Goal: Information Seeking & Learning: Learn about a topic

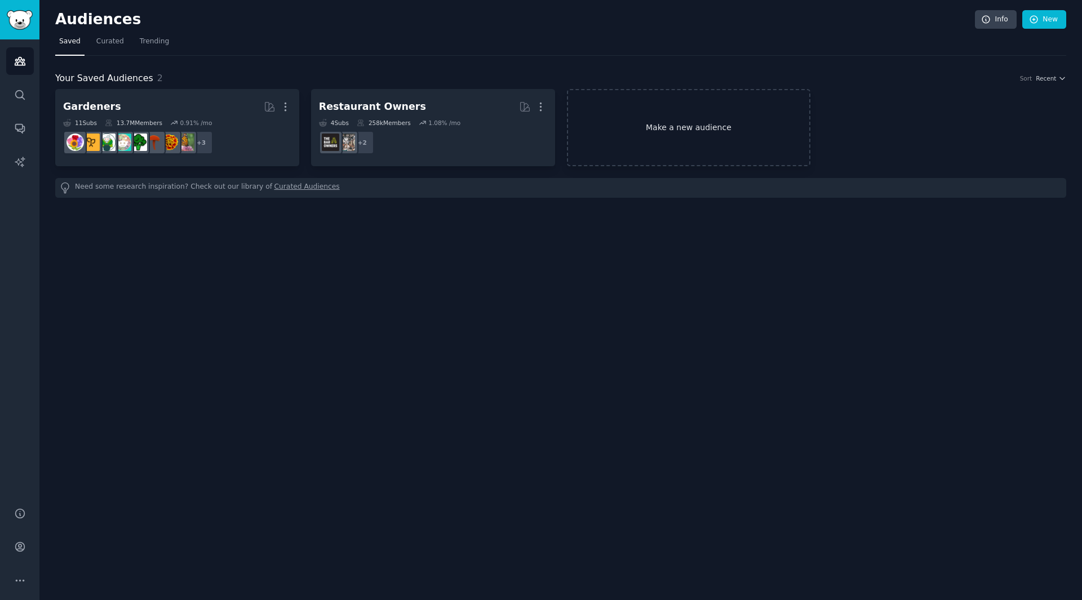
click at [631, 120] on link "Make a new audience" at bounding box center [689, 127] width 244 height 77
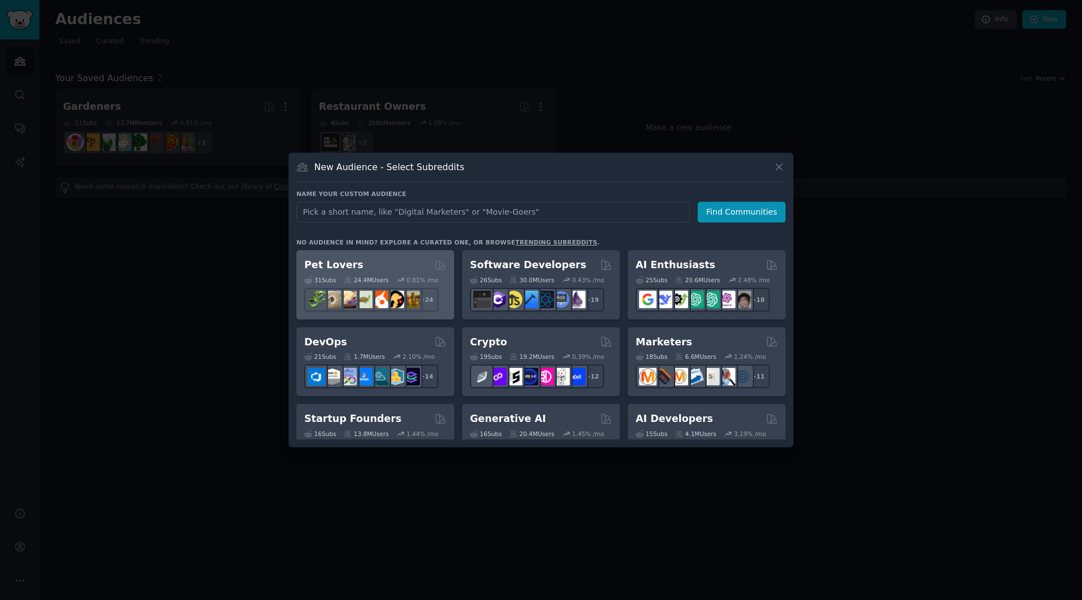
click at [423, 272] on div "31 Sub s 24.4M Users 0.81 % /mo r/DogBreeds101, r/Dogowners, r/DogTrainingTips,…" at bounding box center [375, 291] width 142 height 39
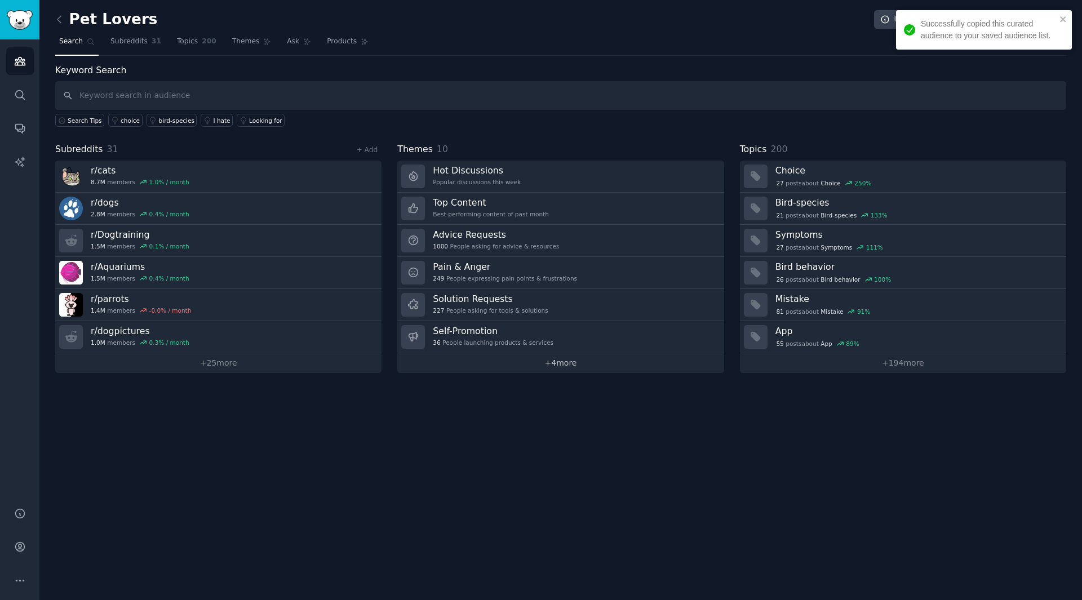
click at [523, 360] on link "+ 4 more" at bounding box center [560, 363] width 326 height 20
click at [523, 360] on div "Pet Lovers Info Edit Share Add Search Subreddits 31 Topics 200 Themes Ask Produ…" at bounding box center [560, 300] width 1043 height 600
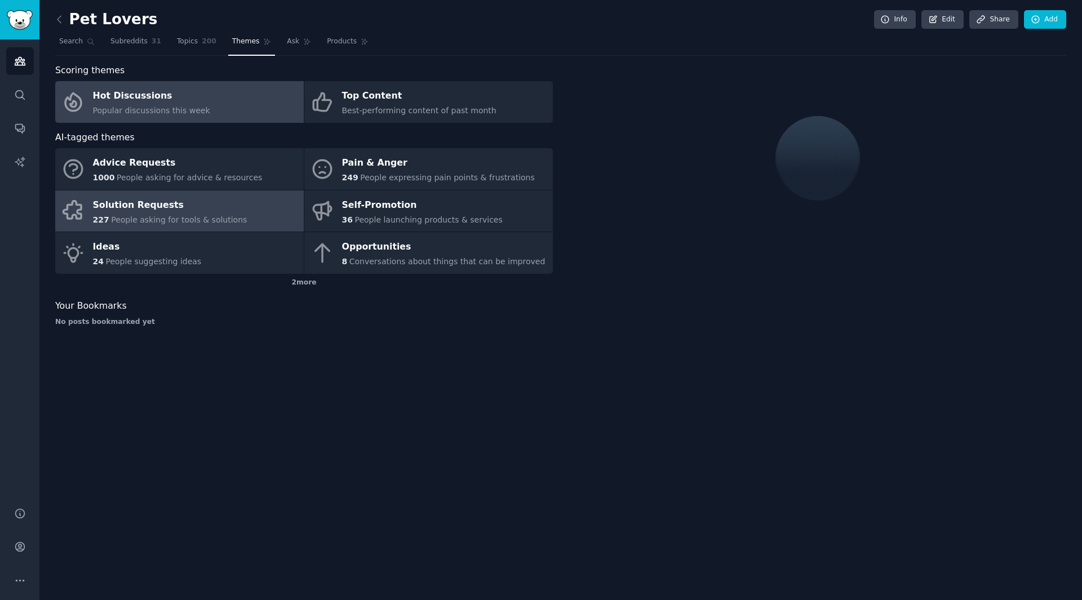
click at [109, 226] on link "Solution Requests 227 People asking for tools & solutions" at bounding box center [179, 212] width 249 height 42
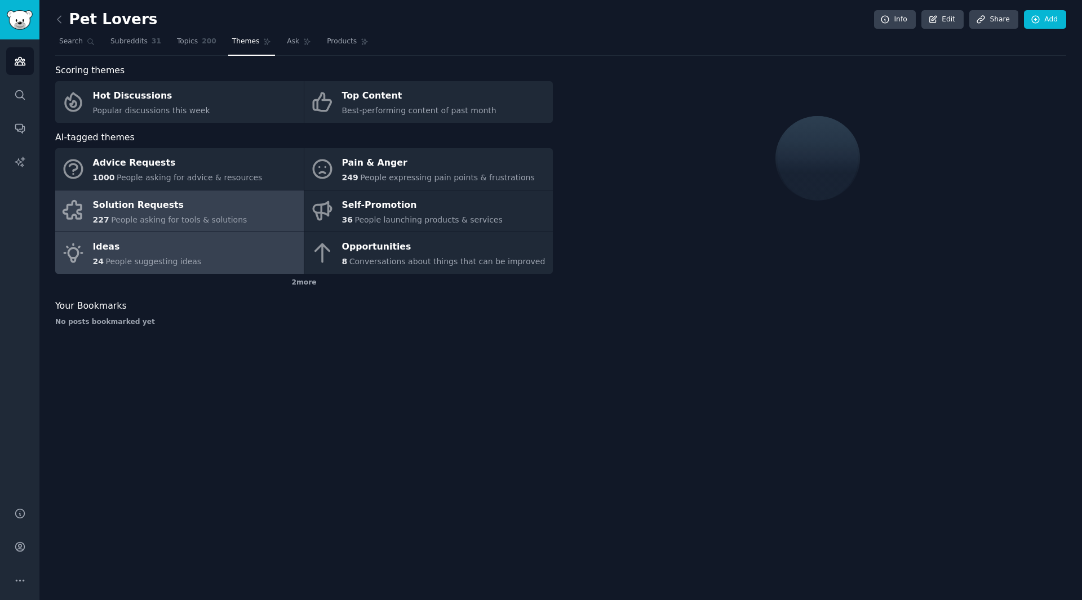
click at [138, 247] on div "Ideas" at bounding box center [147, 247] width 109 height 18
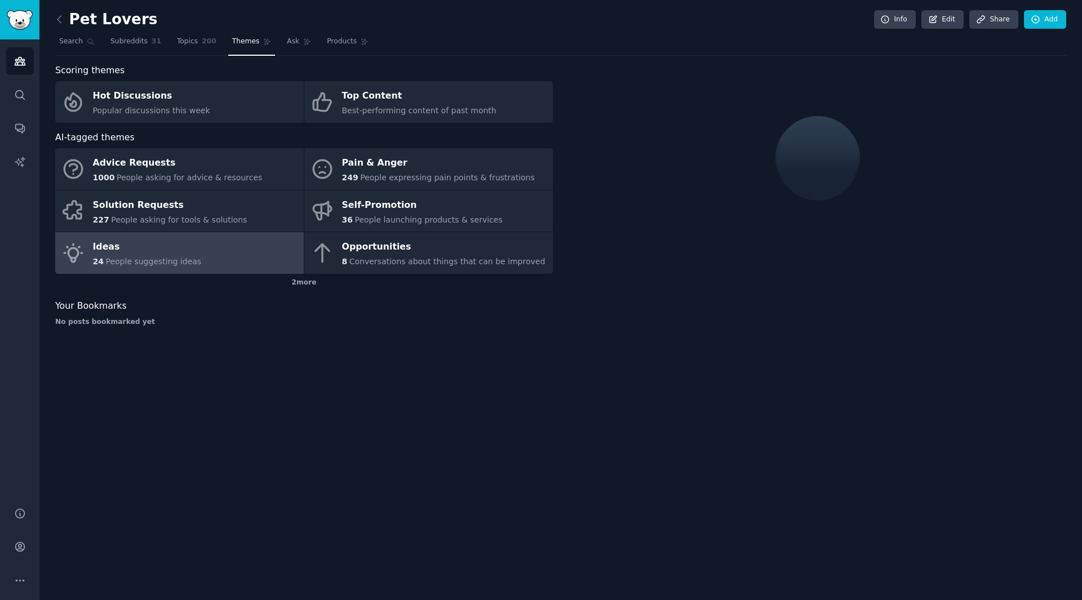
click at [210, 330] on div "Scoring themes Hot Discussions Popular discussions this week Top Content Best-p…" at bounding box center [304, 200] width 498 height 272
click at [176, 255] on div "Ideas" at bounding box center [147, 247] width 109 height 18
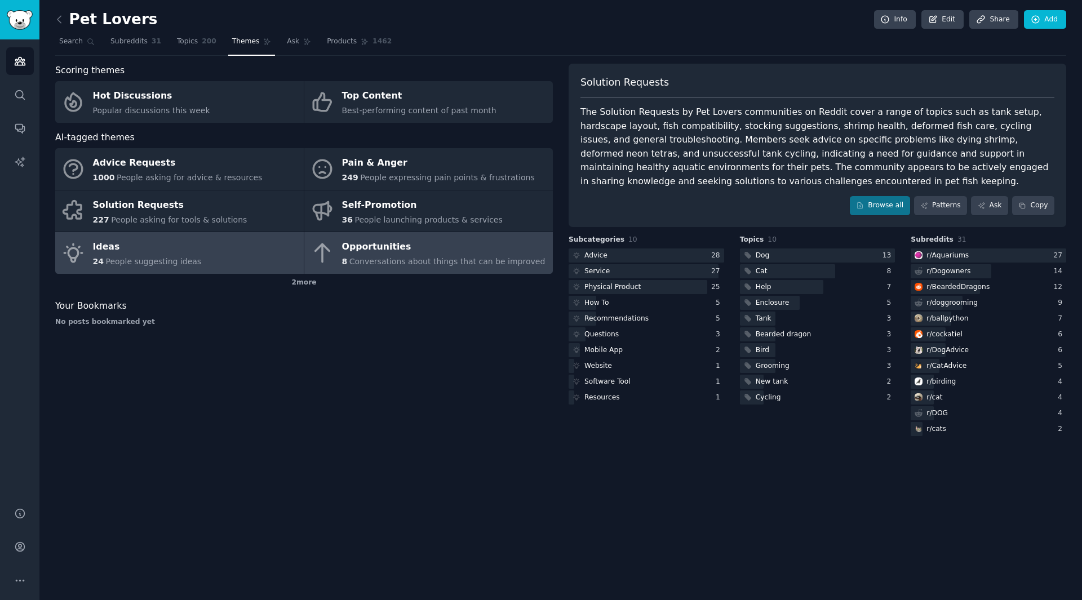
click at [401, 257] on span "Conversations about things that can be improved" at bounding box center [447, 261] width 196 height 9
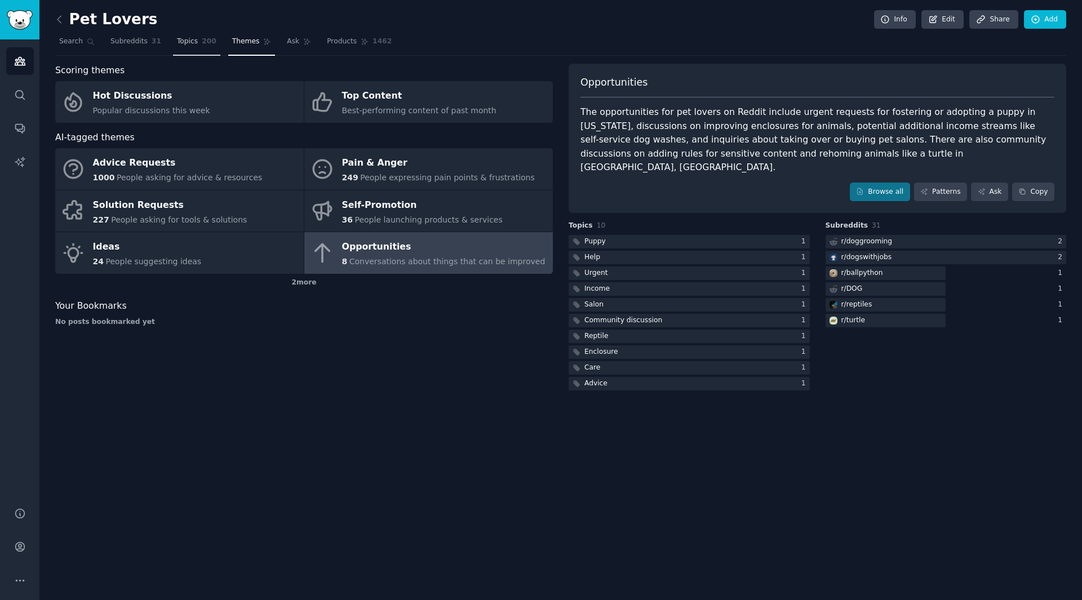
click at [196, 35] on link "Topics 200" at bounding box center [196, 44] width 47 height 23
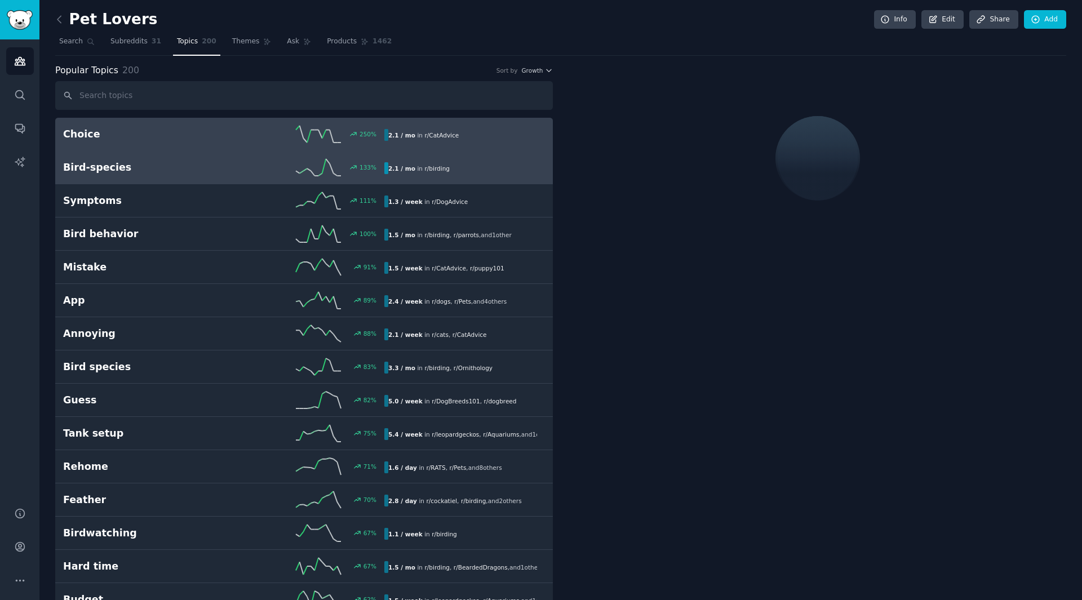
click at [191, 166] on h2 "Bird-species" at bounding box center [143, 168] width 161 height 14
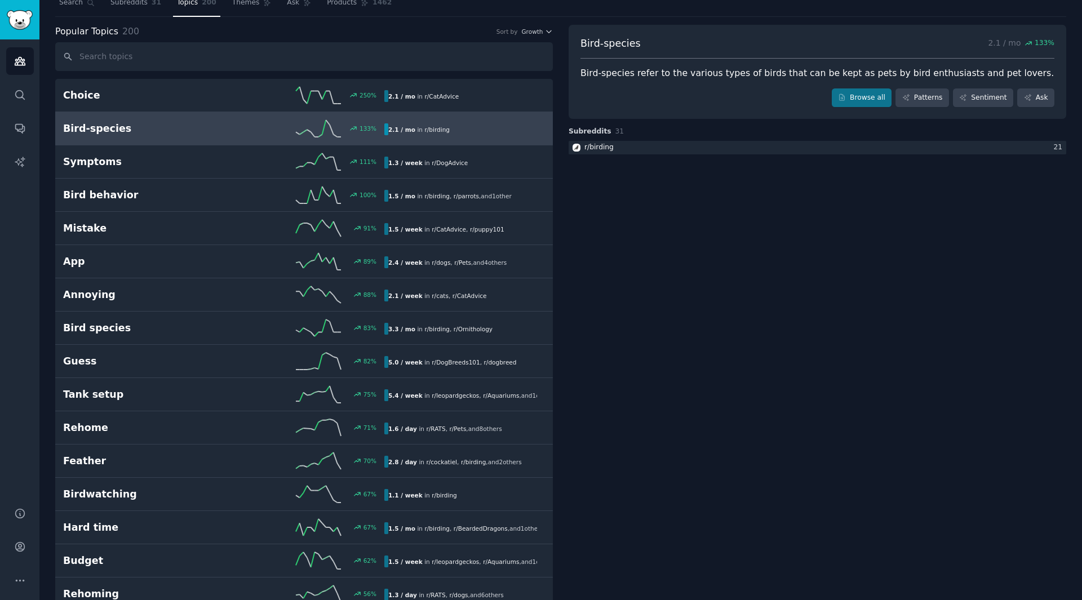
scroll to position [56, 0]
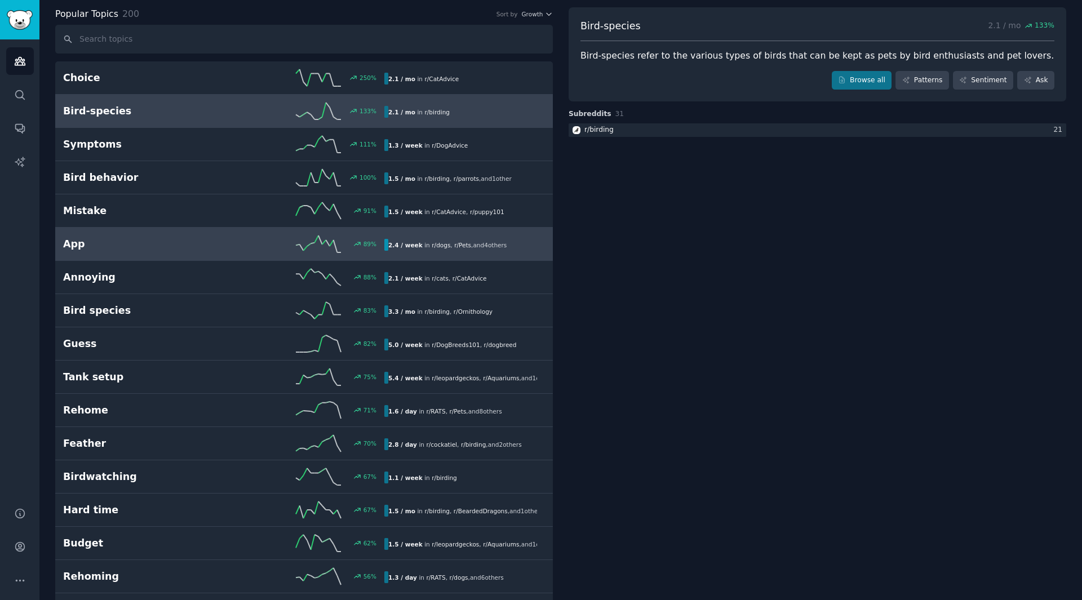
click at [209, 249] on h2 "App" at bounding box center [143, 244] width 161 height 14
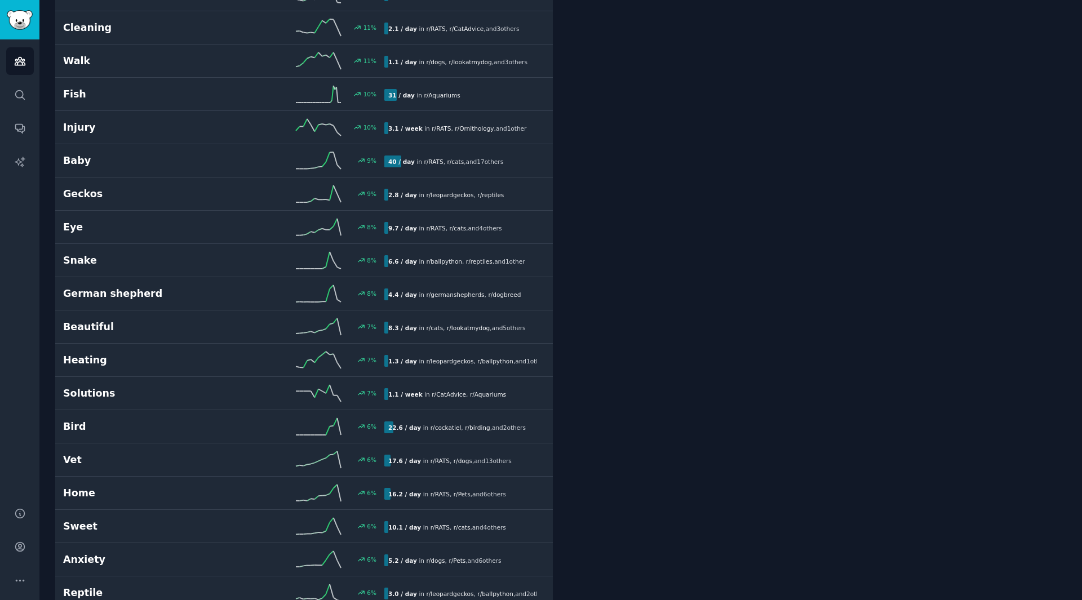
scroll to position [2762, 0]
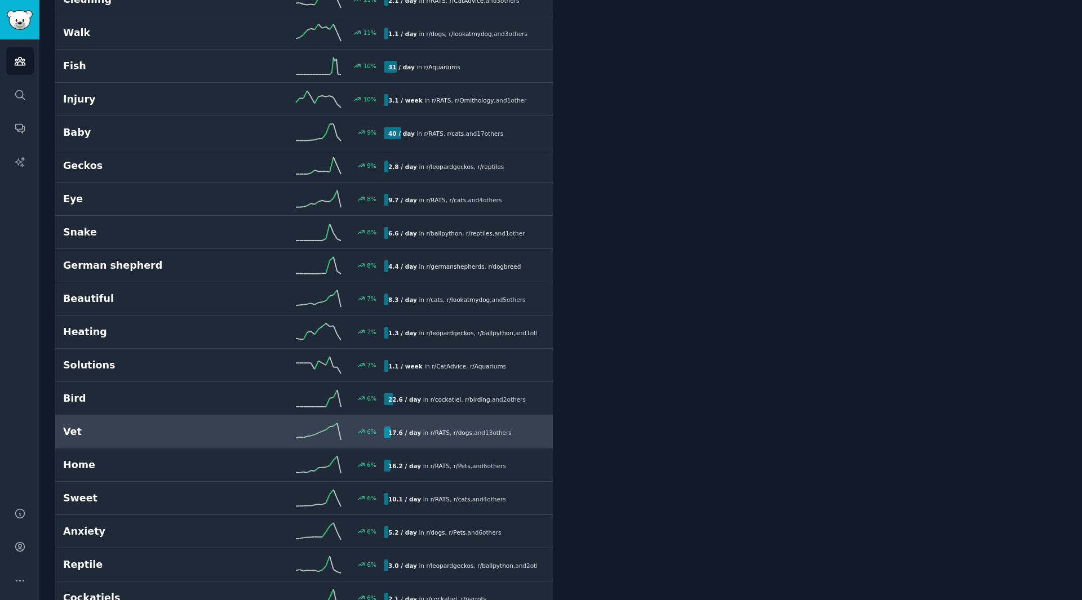
click at [158, 437] on h2 "Vet" at bounding box center [143, 432] width 161 height 14
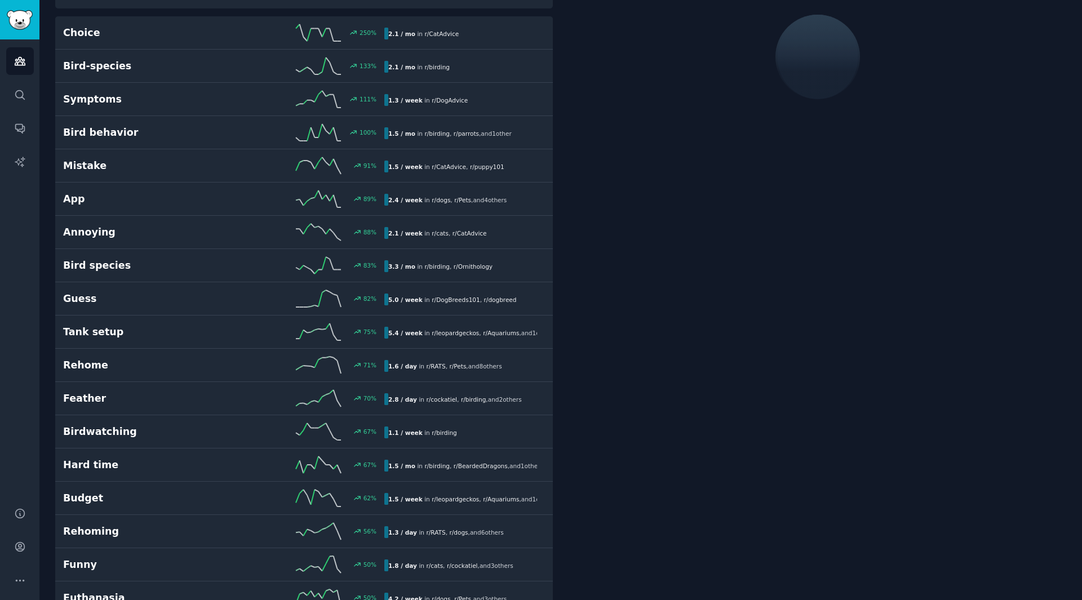
scroll to position [64, 0]
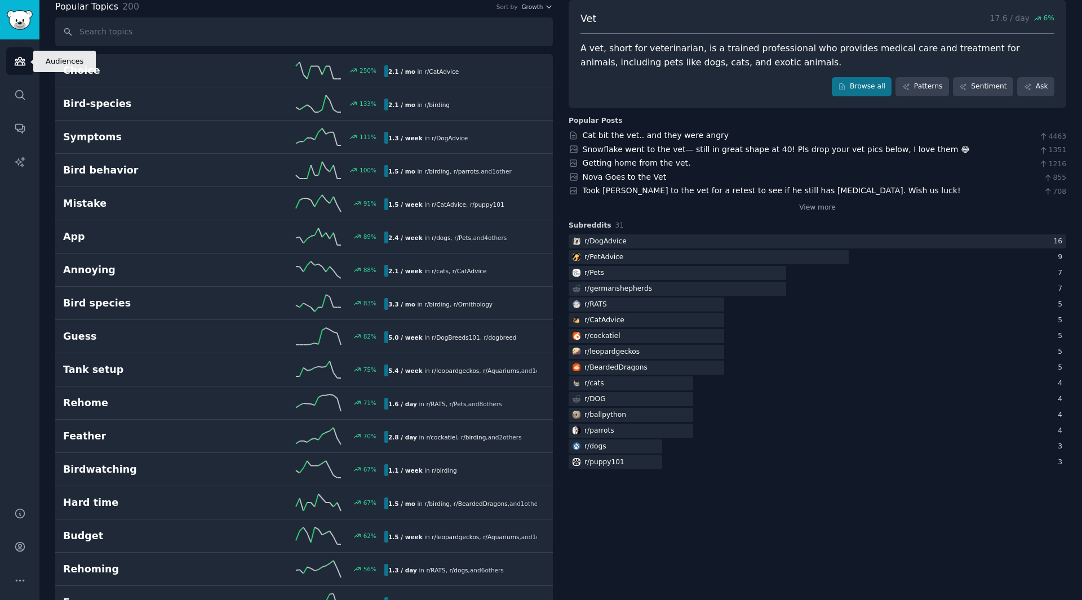
click at [27, 69] on link "Audiences" at bounding box center [20, 61] width 28 height 28
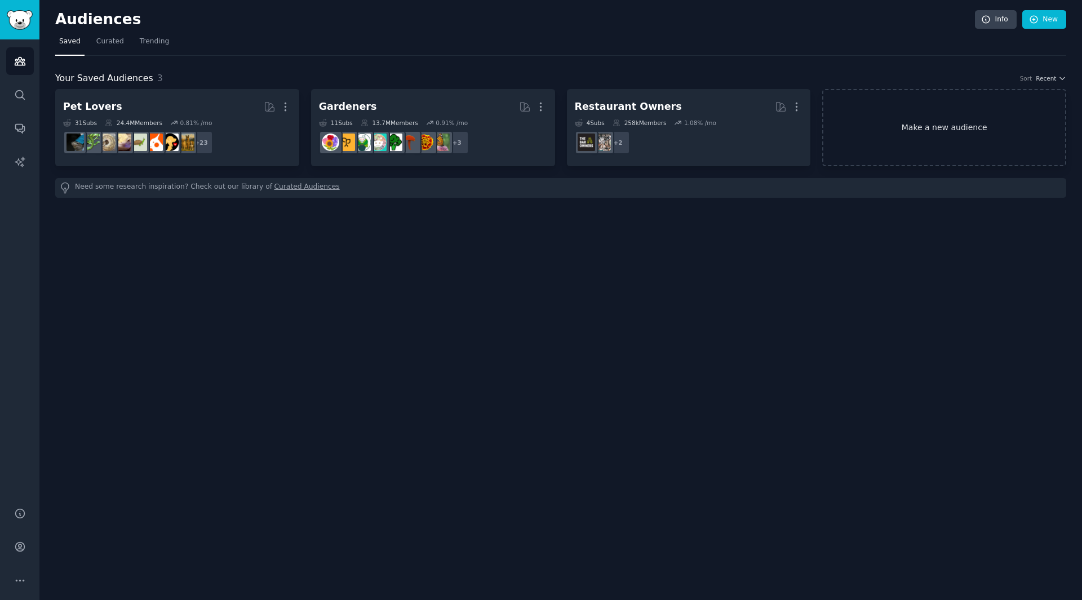
click at [971, 131] on link "Make a new audience" at bounding box center [944, 127] width 244 height 77
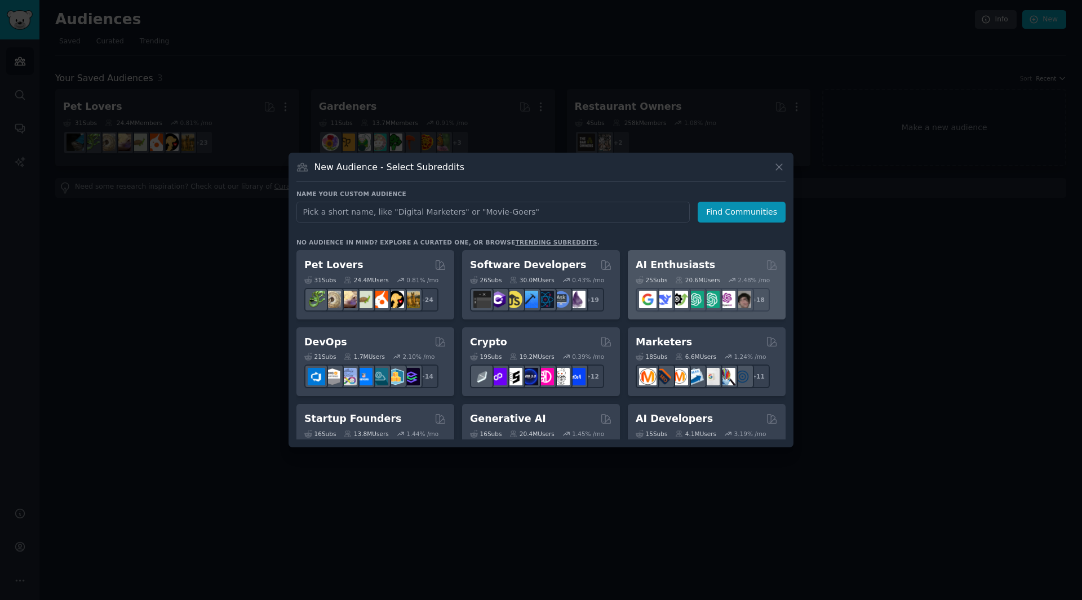
click at [707, 278] on div "20.6M Users" at bounding box center [697, 280] width 45 height 8
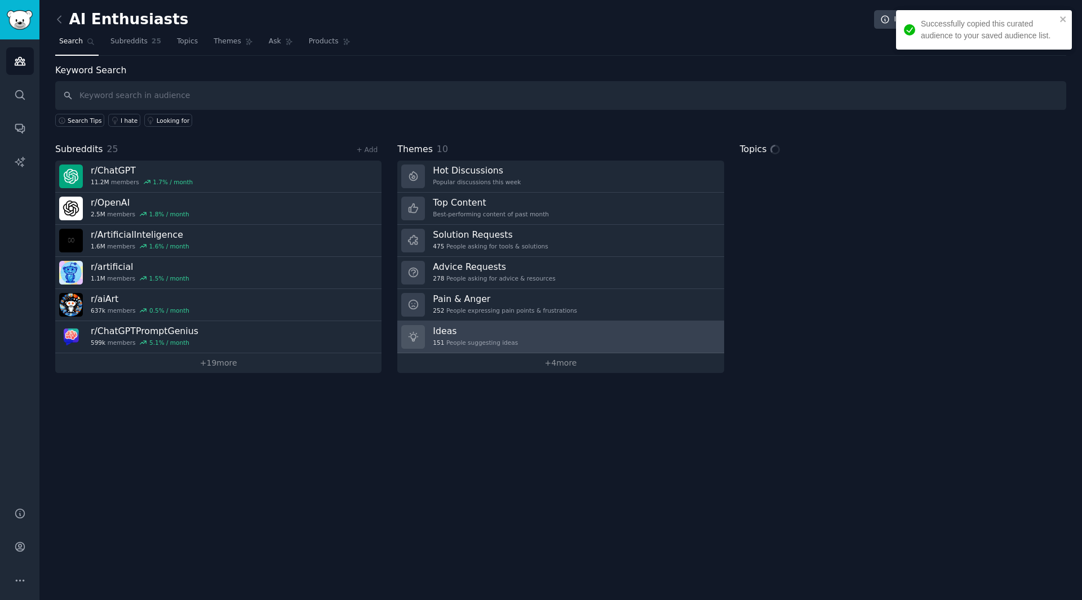
click at [641, 341] on link "Ideas 151 People suggesting ideas" at bounding box center [560, 337] width 326 height 32
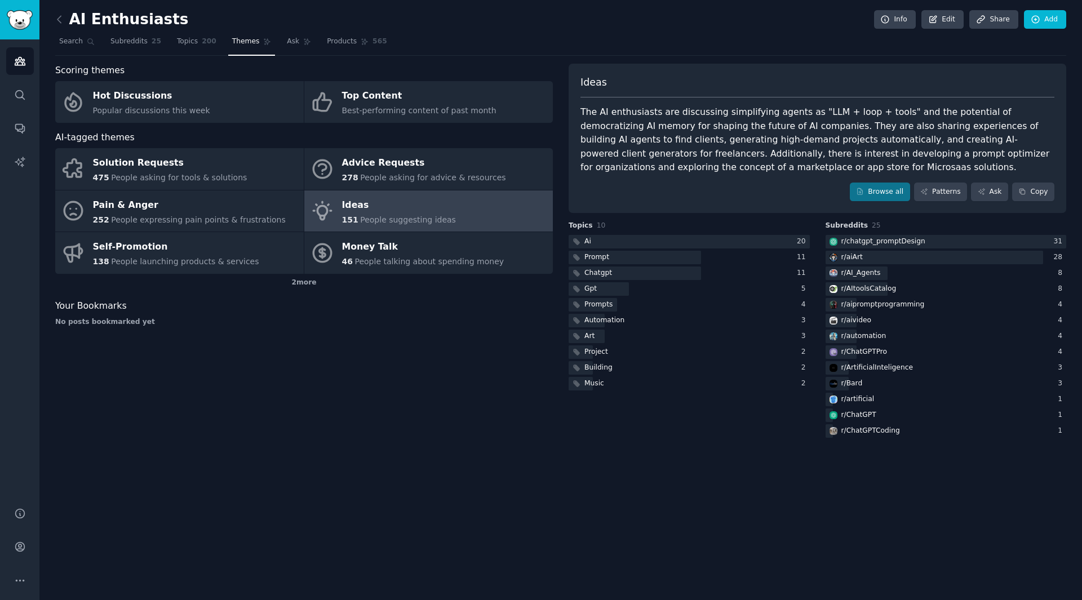
click at [788, 476] on div "AI Enthusiasts Info Edit Share Add Search Subreddits 25 Topics 200 Themes Ask P…" at bounding box center [560, 300] width 1043 height 600
